Goal: Task Accomplishment & Management: Manage account settings

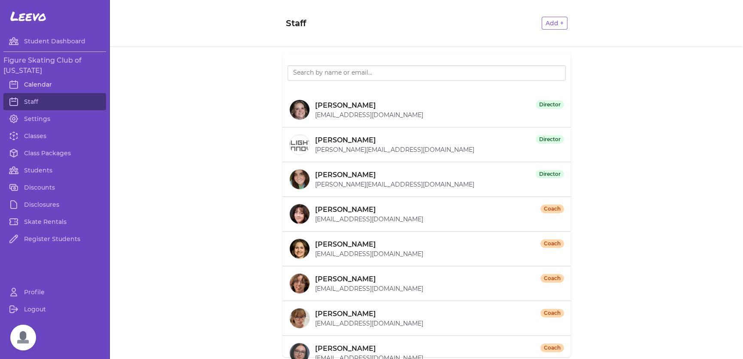
scroll to position [4487, 0]
click at [43, 169] on link "Students" at bounding box center [54, 170] width 103 height 17
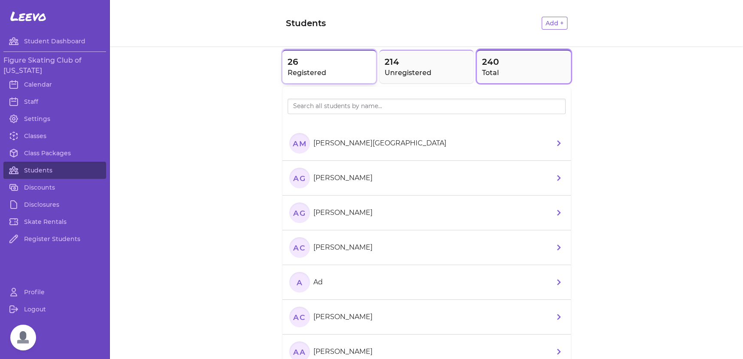
click at [328, 70] on h2 "Registered" at bounding box center [329, 73] width 84 height 10
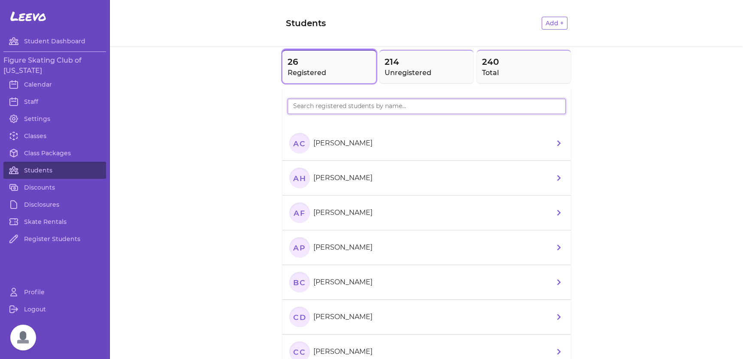
click at [431, 106] on input "search" at bounding box center [426, 106] width 278 height 15
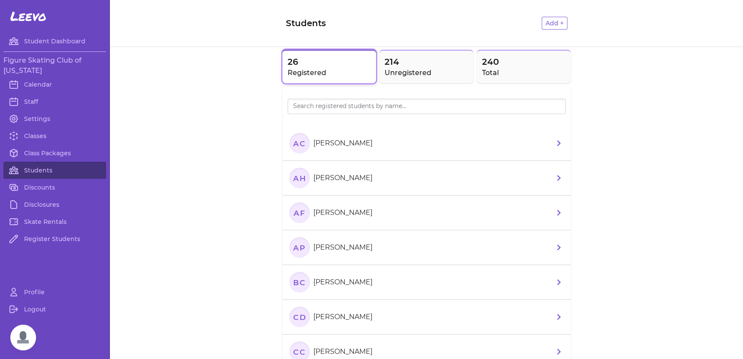
click at [309, 57] on span "26" at bounding box center [329, 62] width 84 height 12
click at [548, 20] on button "Add +" at bounding box center [554, 23] width 26 height 13
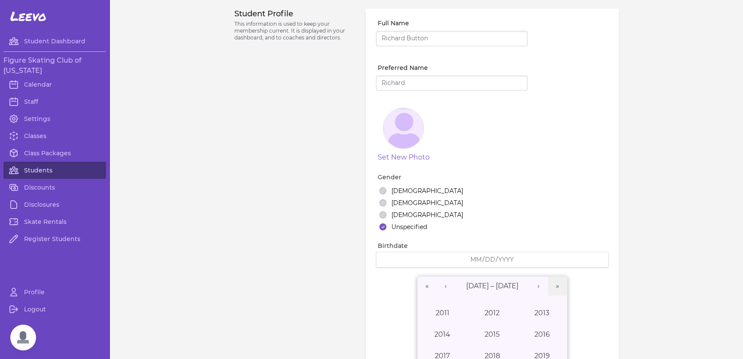
click at [43, 164] on link "Students" at bounding box center [54, 170] width 103 height 17
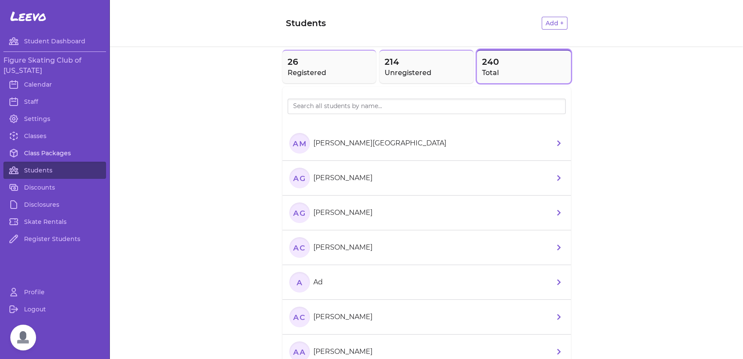
click at [51, 151] on link "Class Packages" at bounding box center [54, 153] width 103 height 17
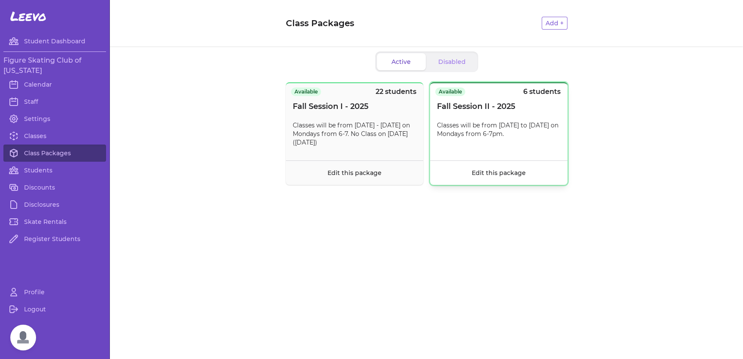
click at [495, 108] on span "Fall Session II - 2025" at bounding box center [476, 106] width 78 height 12
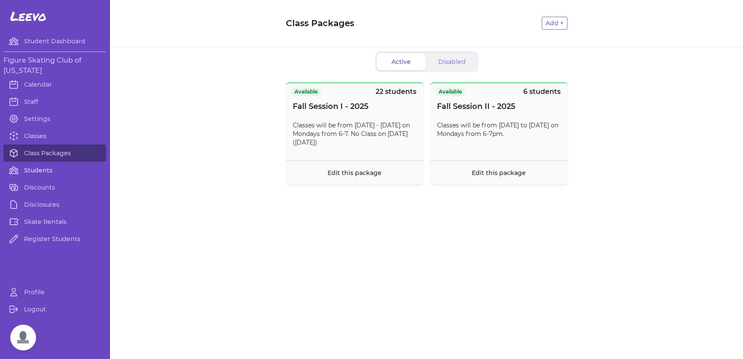
click at [36, 164] on link "Students" at bounding box center [54, 170] width 103 height 17
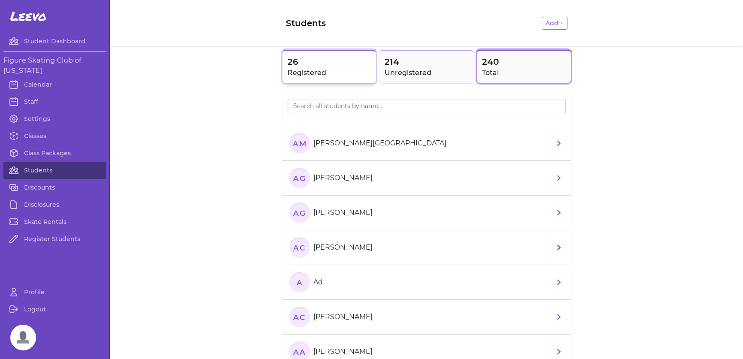
click at [324, 59] on span "26" at bounding box center [329, 62] width 84 height 12
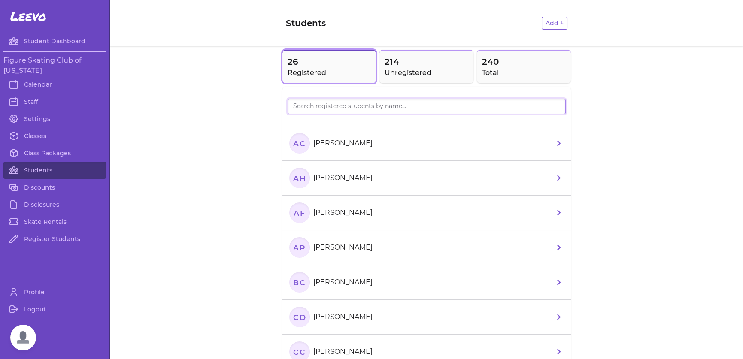
click at [345, 104] on input "search" at bounding box center [426, 106] width 278 height 15
type input "[PERSON_NAME]"
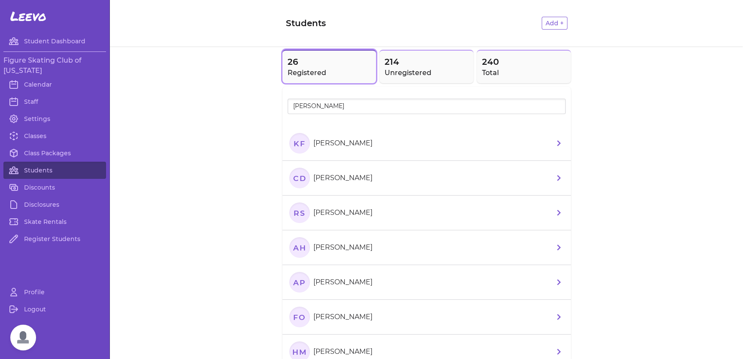
click at [360, 147] on p "[PERSON_NAME]" at bounding box center [342, 143] width 59 height 10
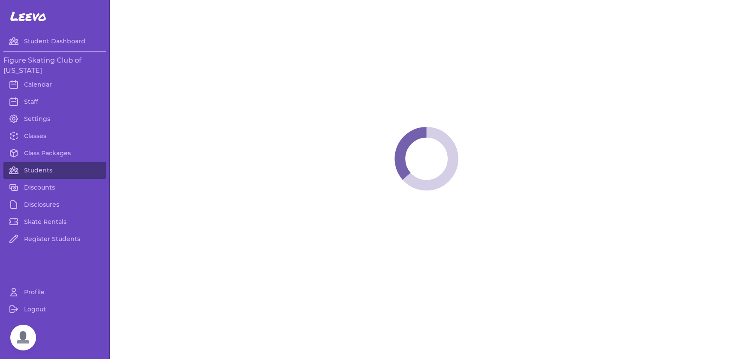
select select "LA"
select select "youth_figure"
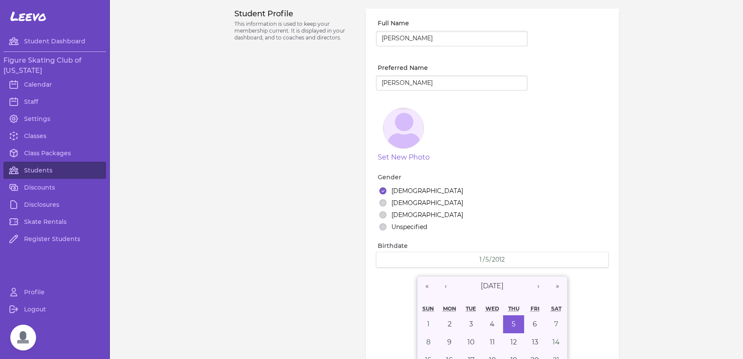
select select "1"
drag, startPoint x: 310, startPoint y: 169, endPoint x: 238, endPoint y: 21, distance: 165.0
click at [310, 169] on div "Student Profile This information is used to keep your membership current. It is…" at bounding box center [294, 297] width 121 height 577
click at [36, 164] on link "Students" at bounding box center [54, 170] width 103 height 17
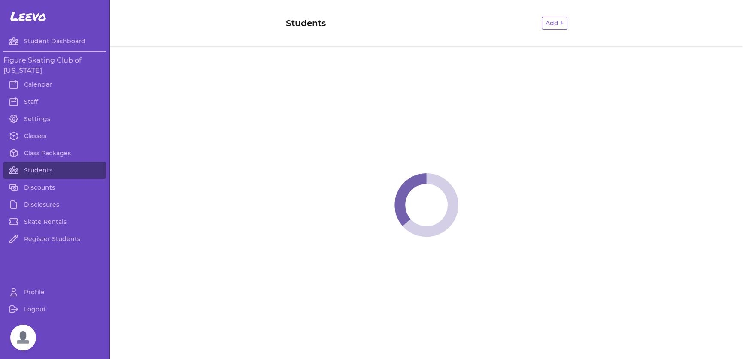
click at [35, 169] on link "Students" at bounding box center [54, 170] width 103 height 17
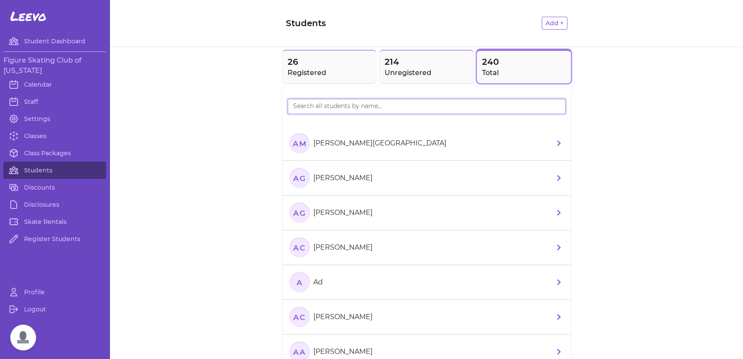
click at [329, 106] on input "search" at bounding box center [426, 106] width 278 height 15
type input "[PERSON_NAME]"
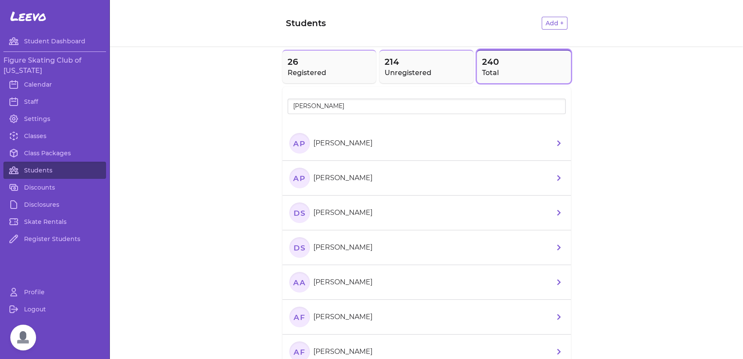
click at [352, 175] on p "[PERSON_NAME]" at bounding box center [342, 178] width 59 height 10
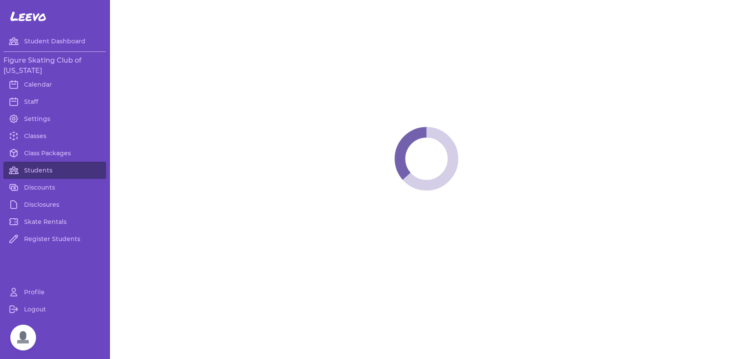
select select "AR"
select select "women_figure"
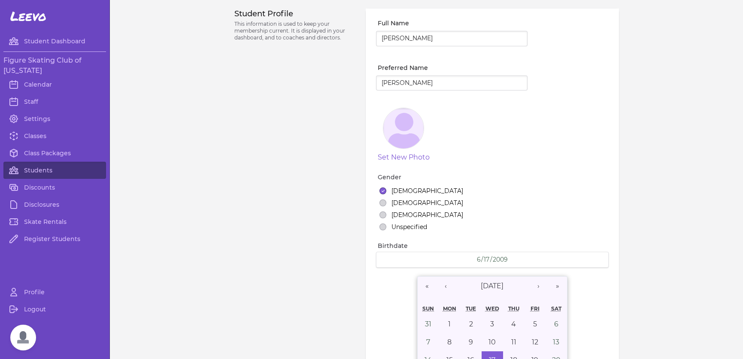
select select "1"
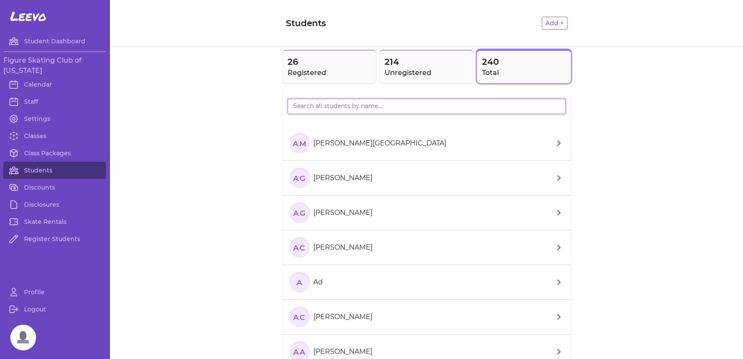
click at [346, 111] on input "search" at bounding box center [426, 106] width 278 height 15
type input "[PERSON_NAME]"
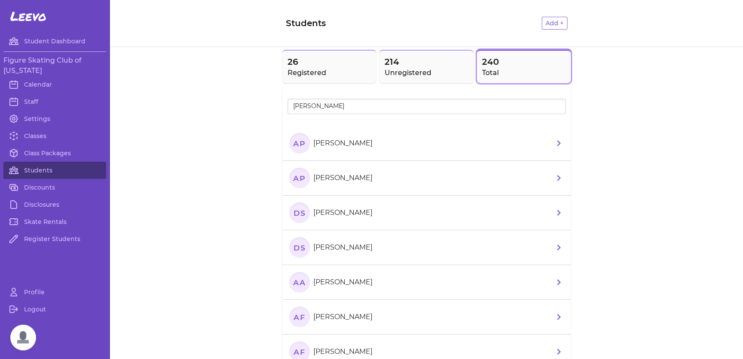
click at [328, 137] on section "AP [PERSON_NAME]" at bounding box center [332, 143] width 87 height 21
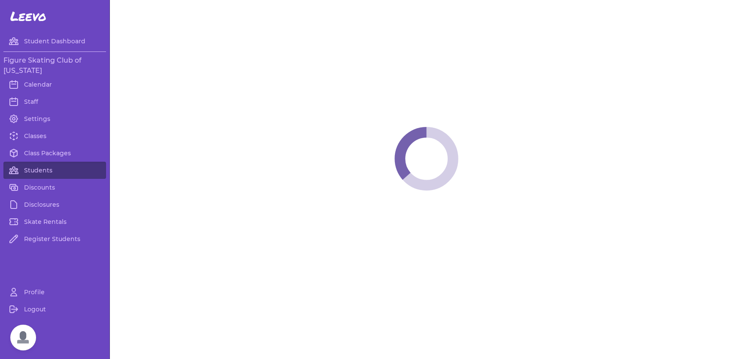
select select "LA"
select select "women_figure"
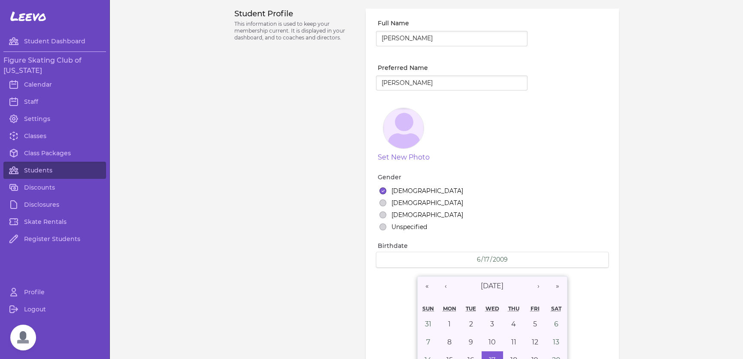
select select "1"
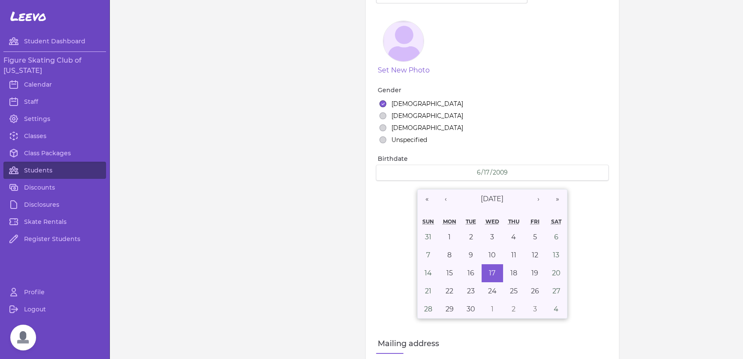
scroll to position [86, 0]
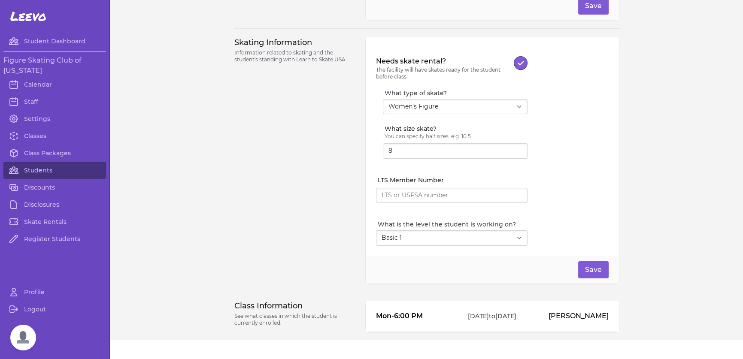
scroll to position [753, 0]
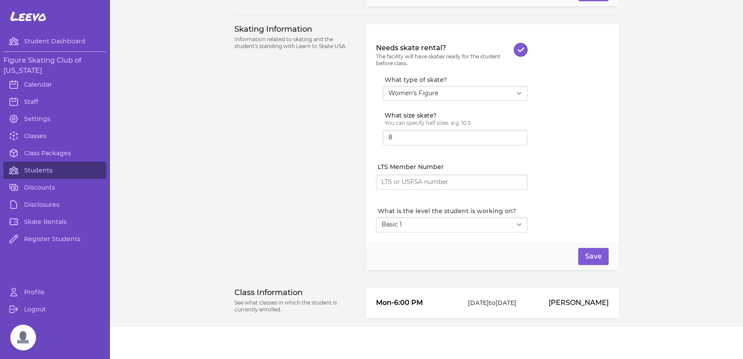
click at [305, 149] on div "Skating Information Information related to skating and the student's standing w…" at bounding box center [294, 147] width 121 height 246
click at [43, 170] on link "Students" at bounding box center [54, 170] width 103 height 17
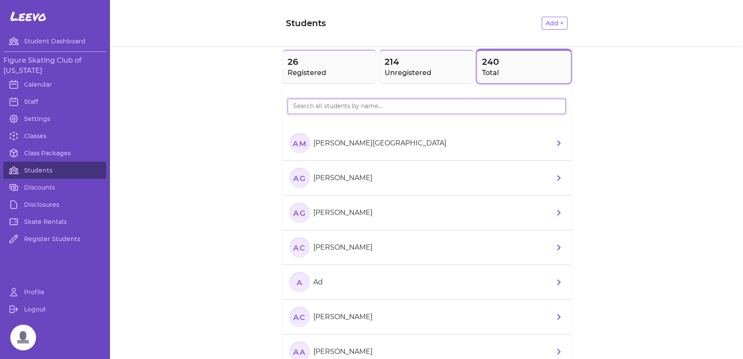
click at [313, 105] on input "search" at bounding box center [426, 106] width 278 height 15
type input "lexi"
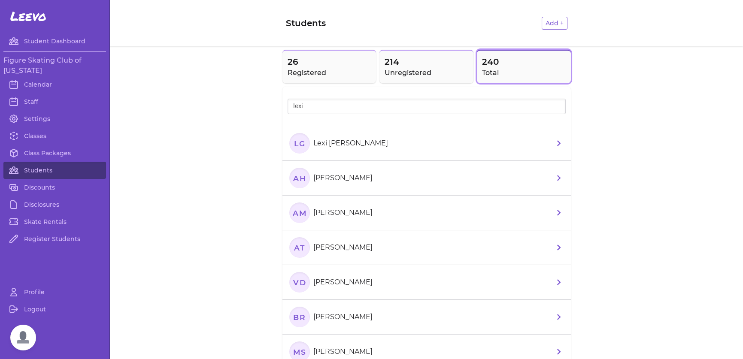
click at [340, 148] on section "LG Lexi [PERSON_NAME]" at bounding box center [340, 143] width 102 height 21
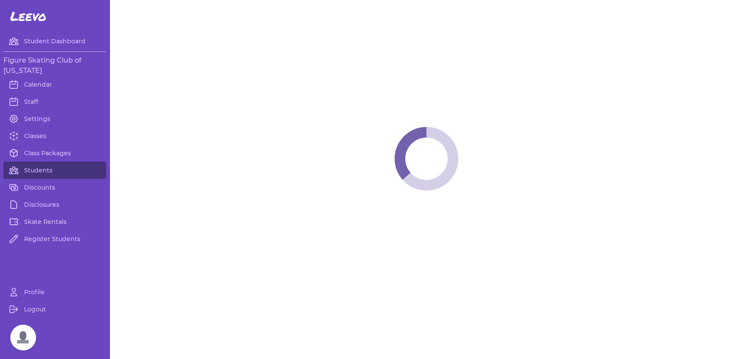
select select "LA"
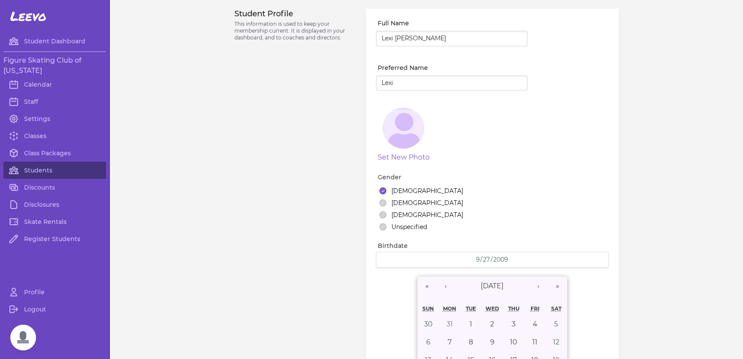
select select "1"
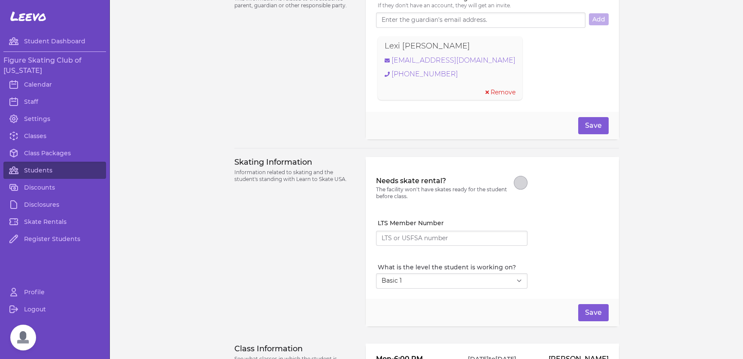
scroll to position [676, 0]
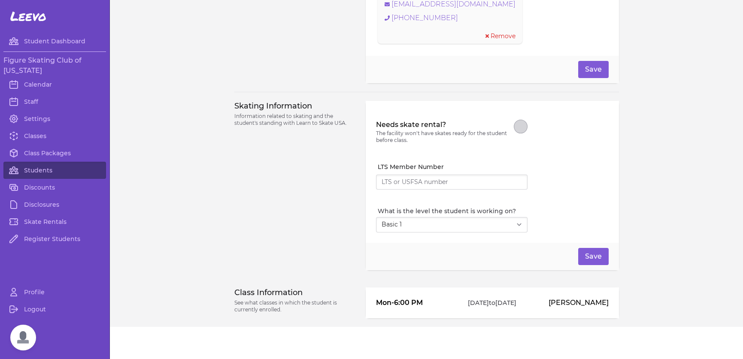
click at [243, 130] on div "Skating Information Information related to skating and the student's standing w…" at bounding box center [294, 185] width 121 height 169
